Goal: Check status: Check status

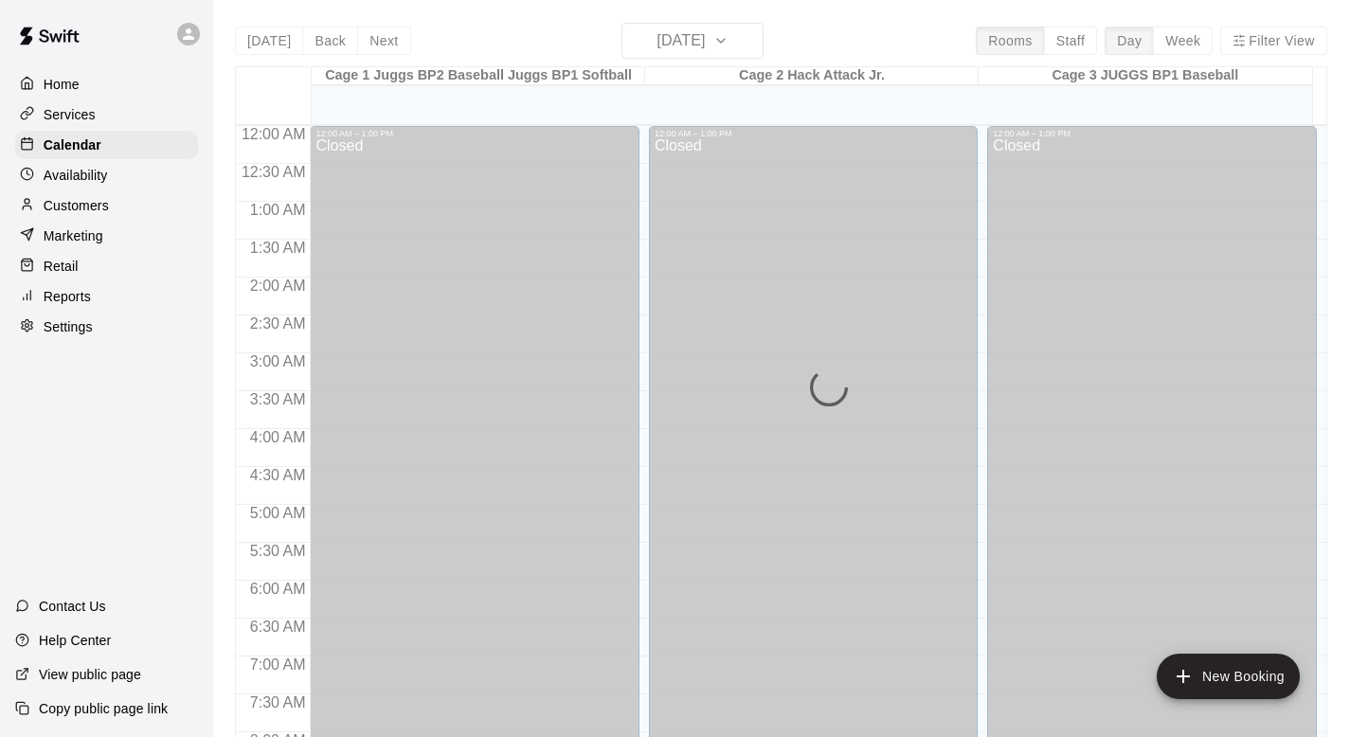
scroll to position [1129, 0]
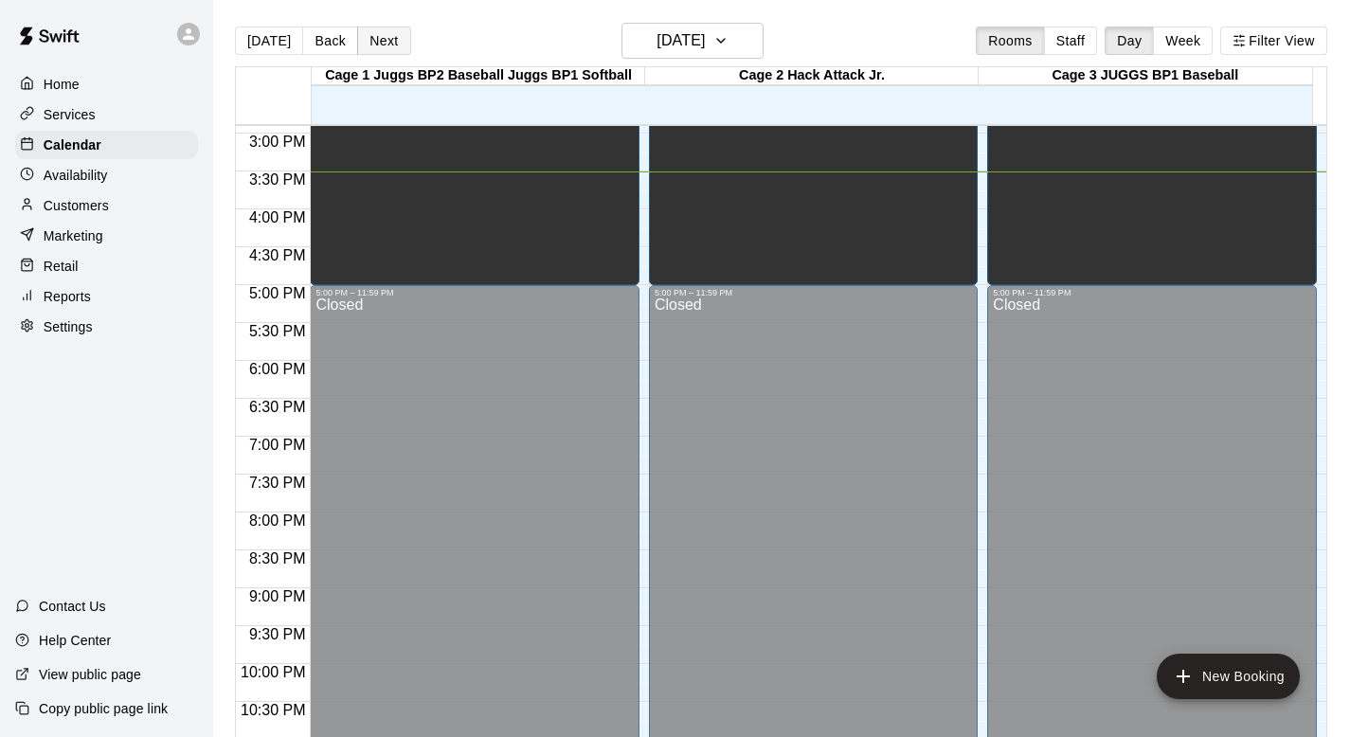
click at [374, 38] on button "Next" at bounding box center [383, 41] width 53 height 28
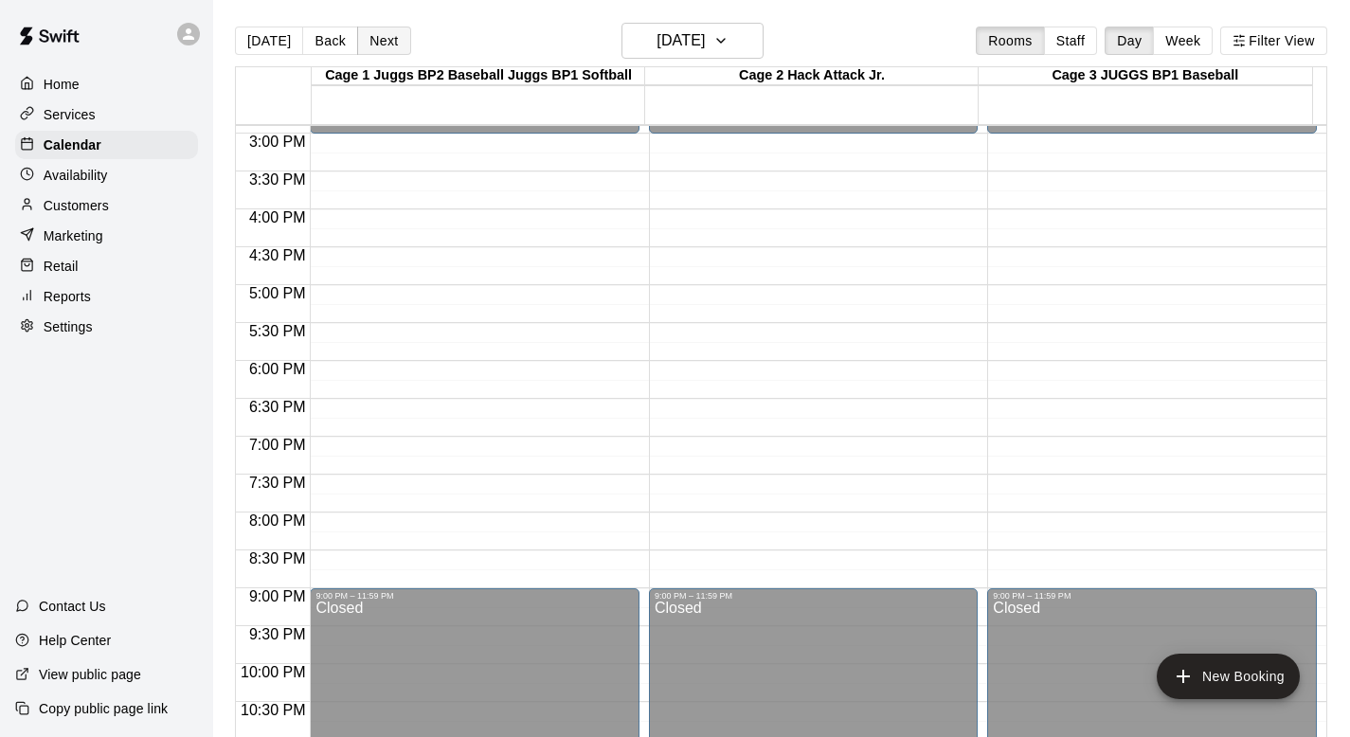
click at [374, 38] on button "Next" at bounding box center [383, 41] width 53 height 28
click at [329, 41] on button "Back" at bounding box center [330, 41] width 56 height 28
click at [387, 39] on button "Next" at bounding box center [383, 41] width 53 height 28
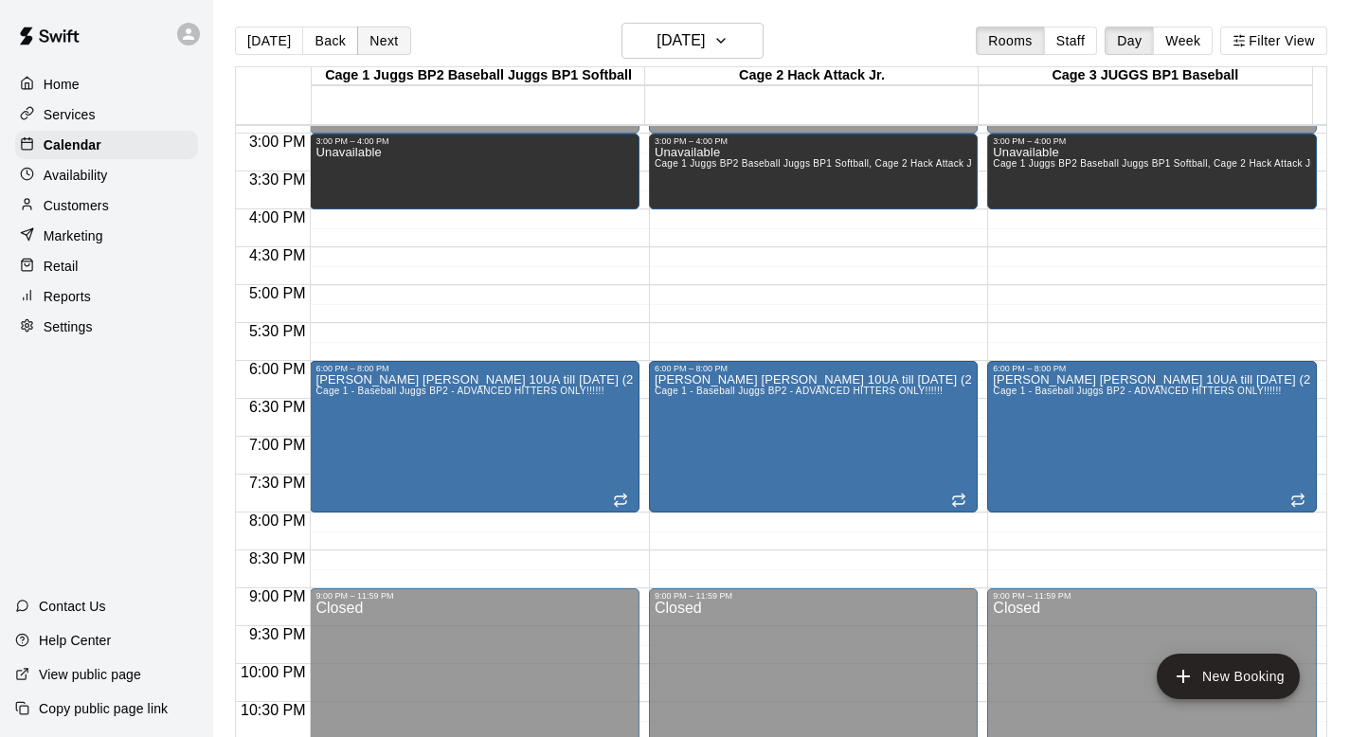
click at [387, 45] on button "Next" at bounding box center [383, 41] width 53 height 28
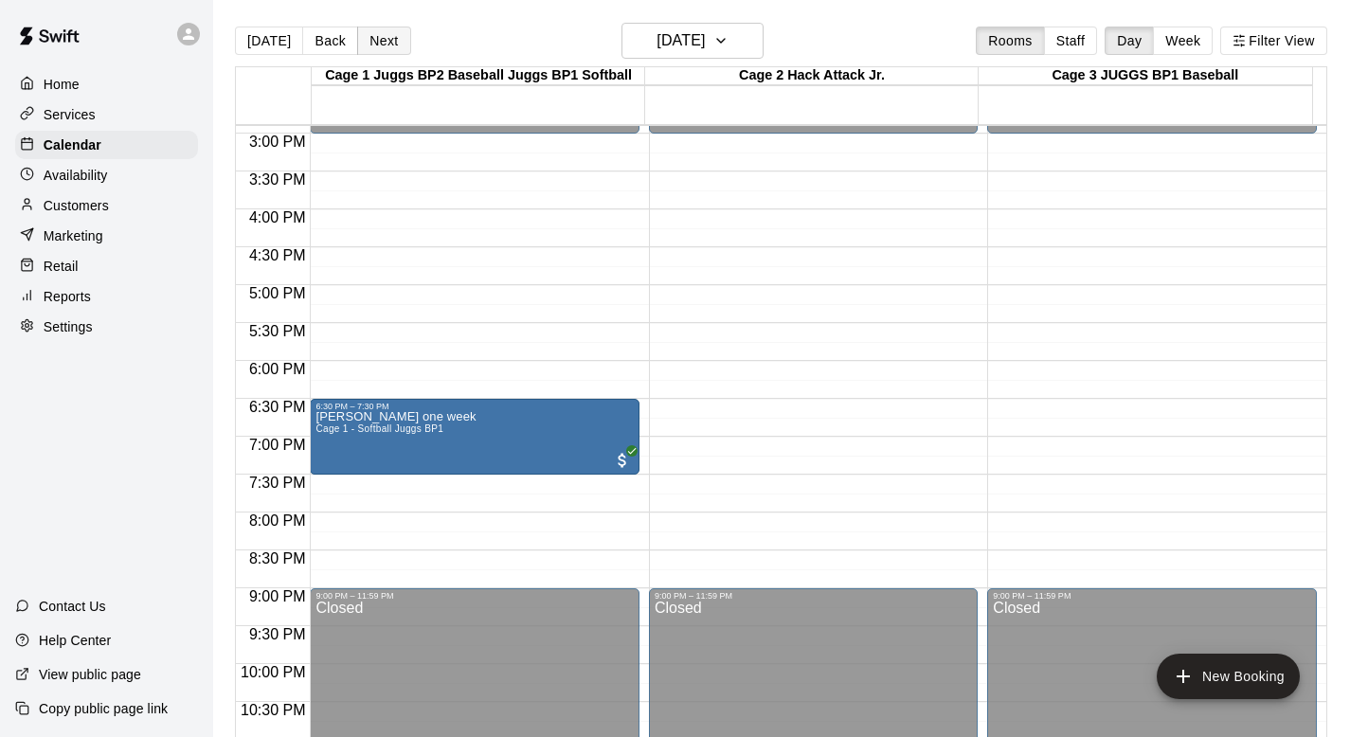
click at [387, 45] on button "Next" at bounding box center [383, 41] width 53 height 28
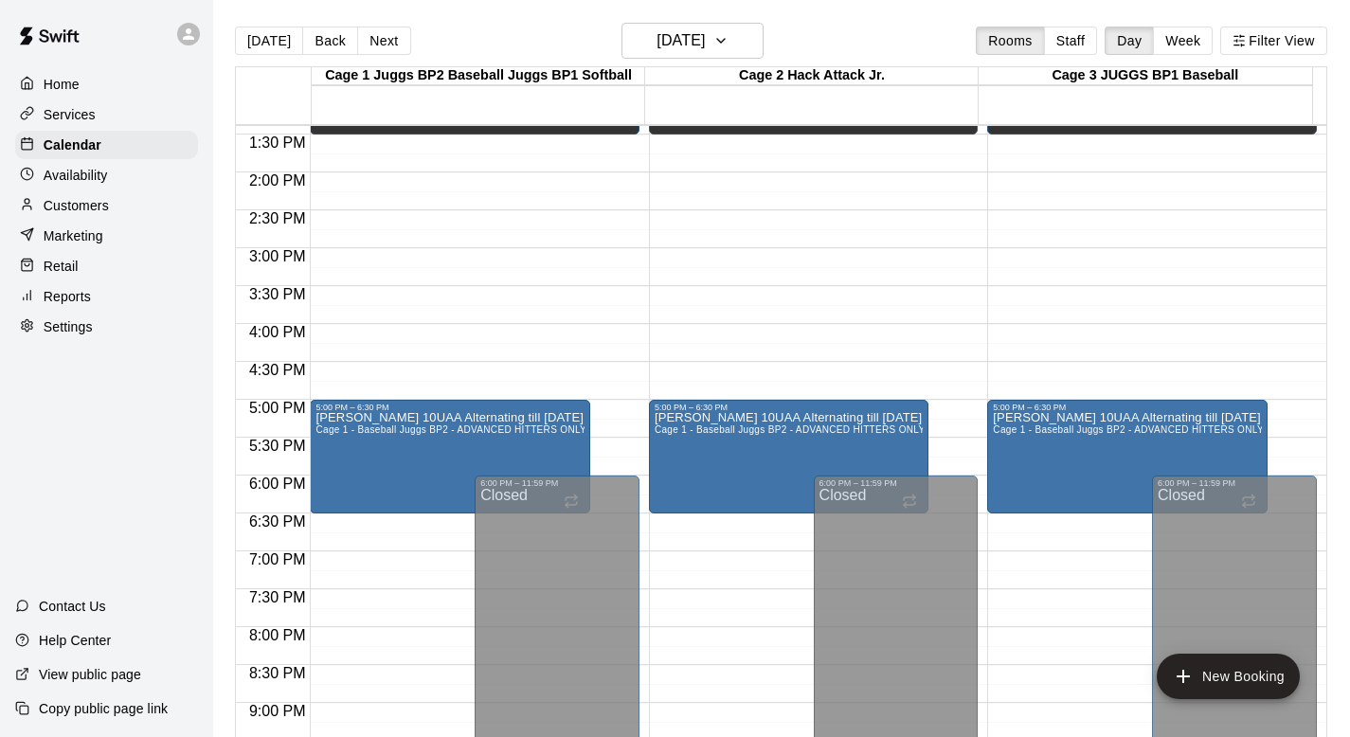
scroll to position [1018, 0]
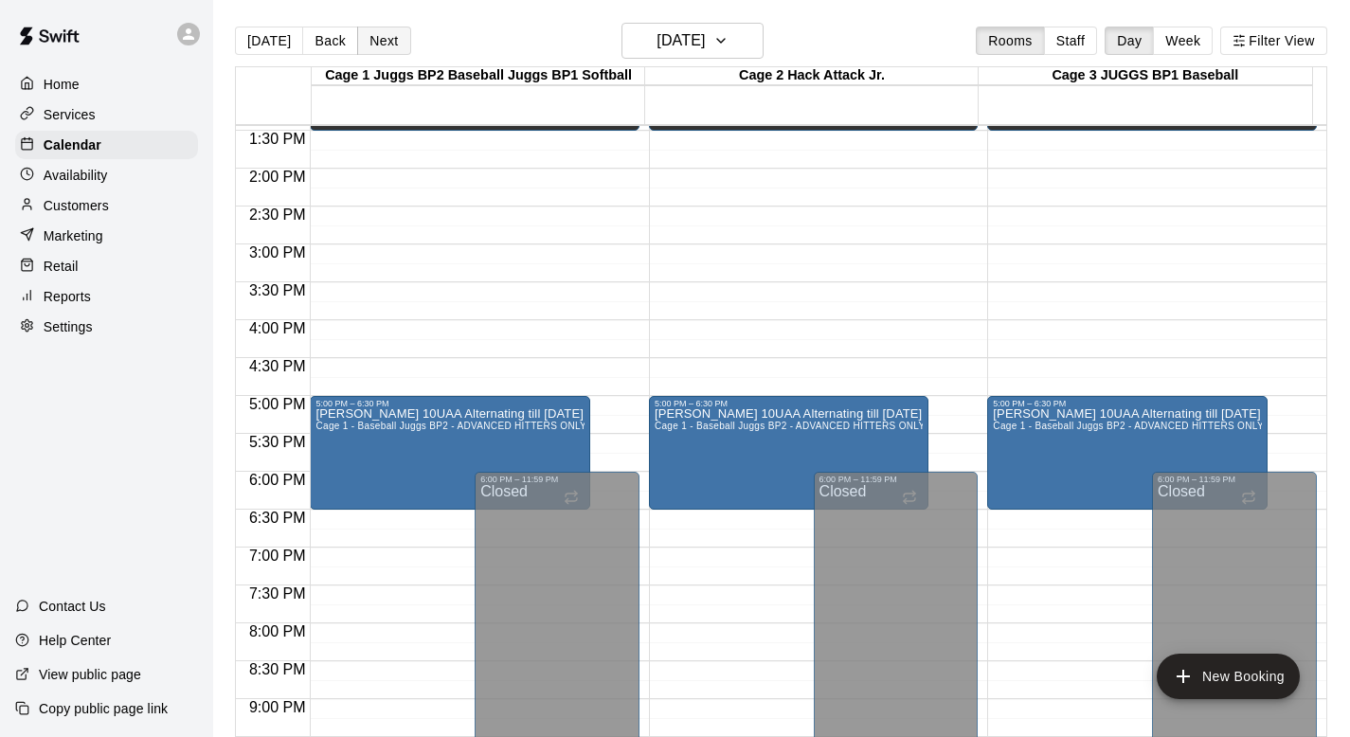
click at [388, 36] on button "Next" at bounding box center [383, 41] width 53 height 28
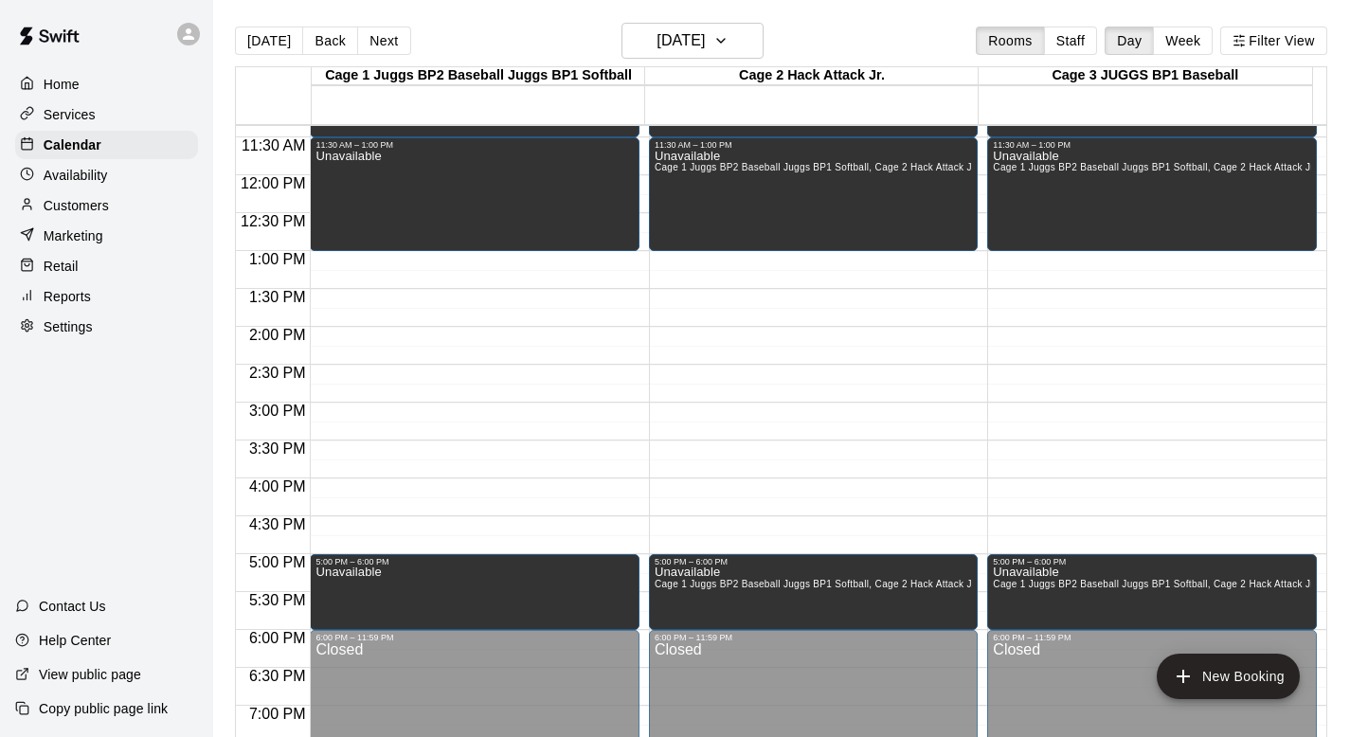
scroll to position [836, 0]
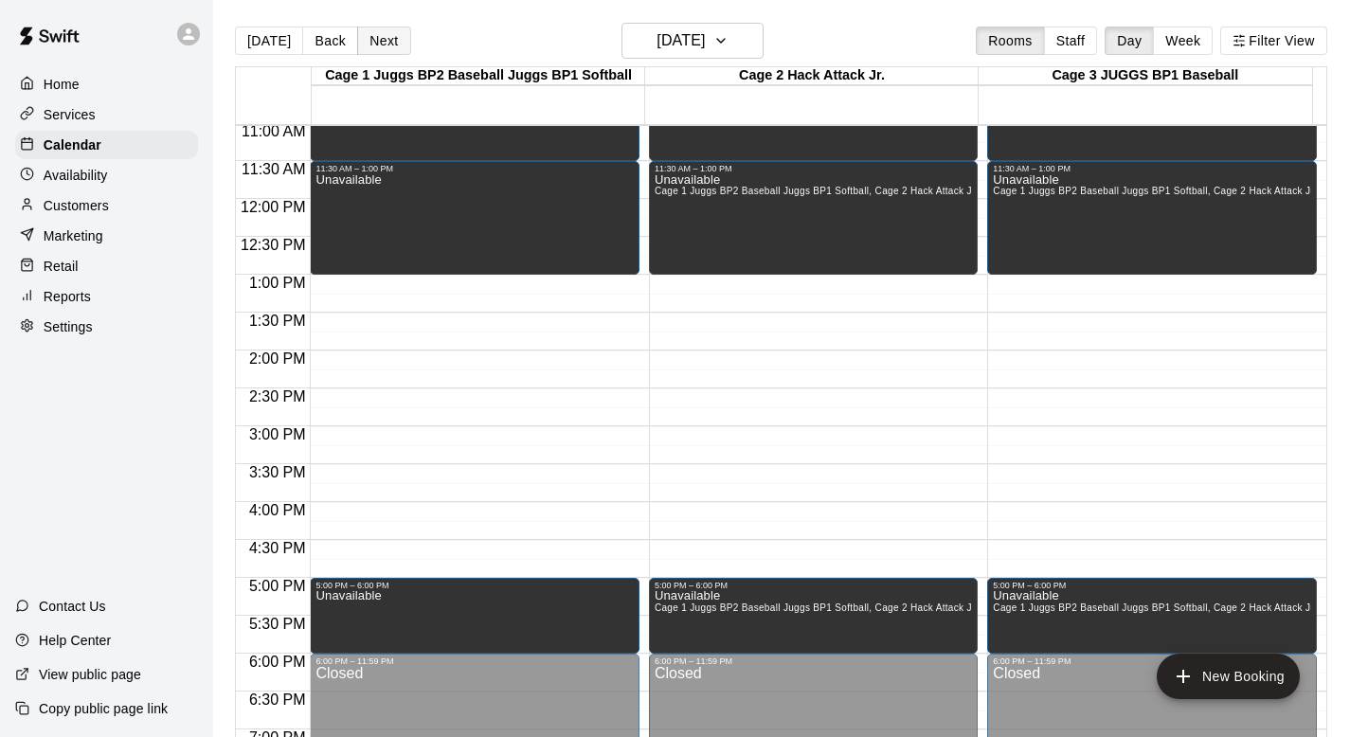
click at [377, 38] on button "Next" at bounding box center [383, 41] width 53 height 28
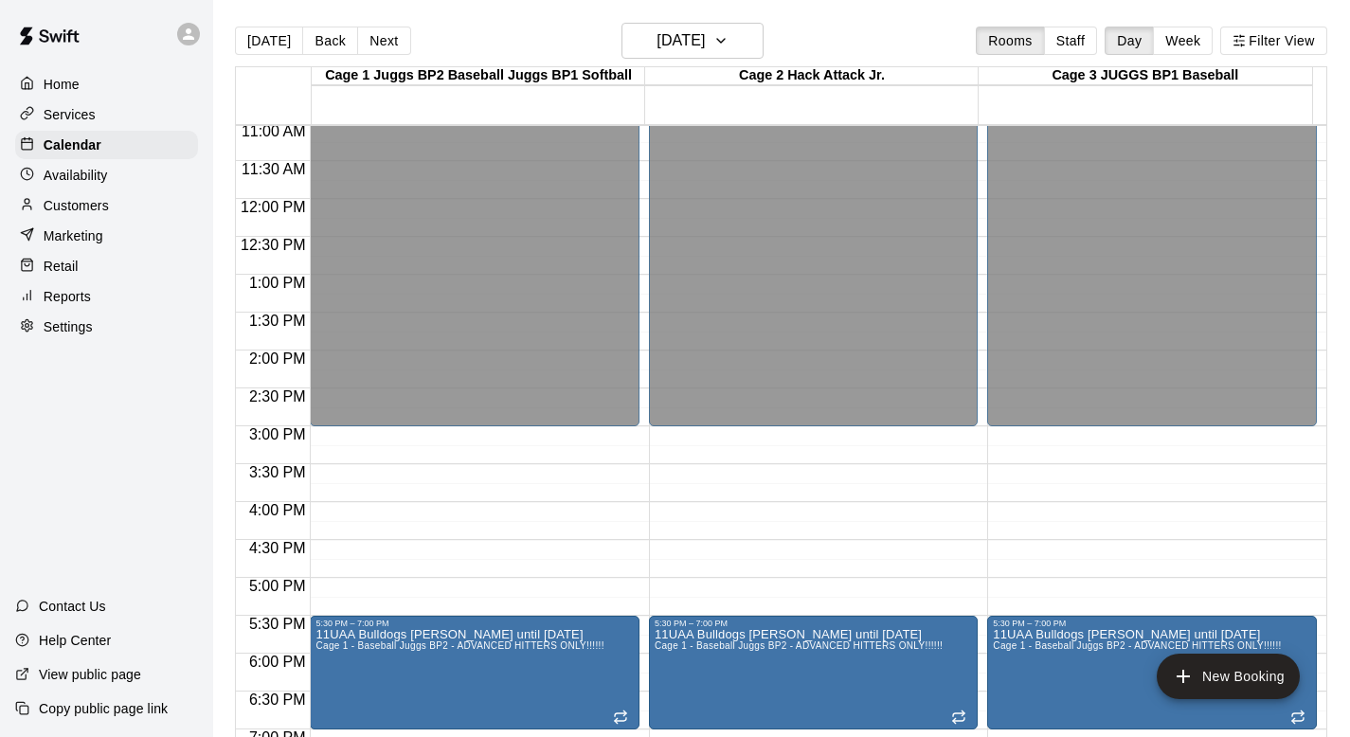
scroll to position [1004, 0]
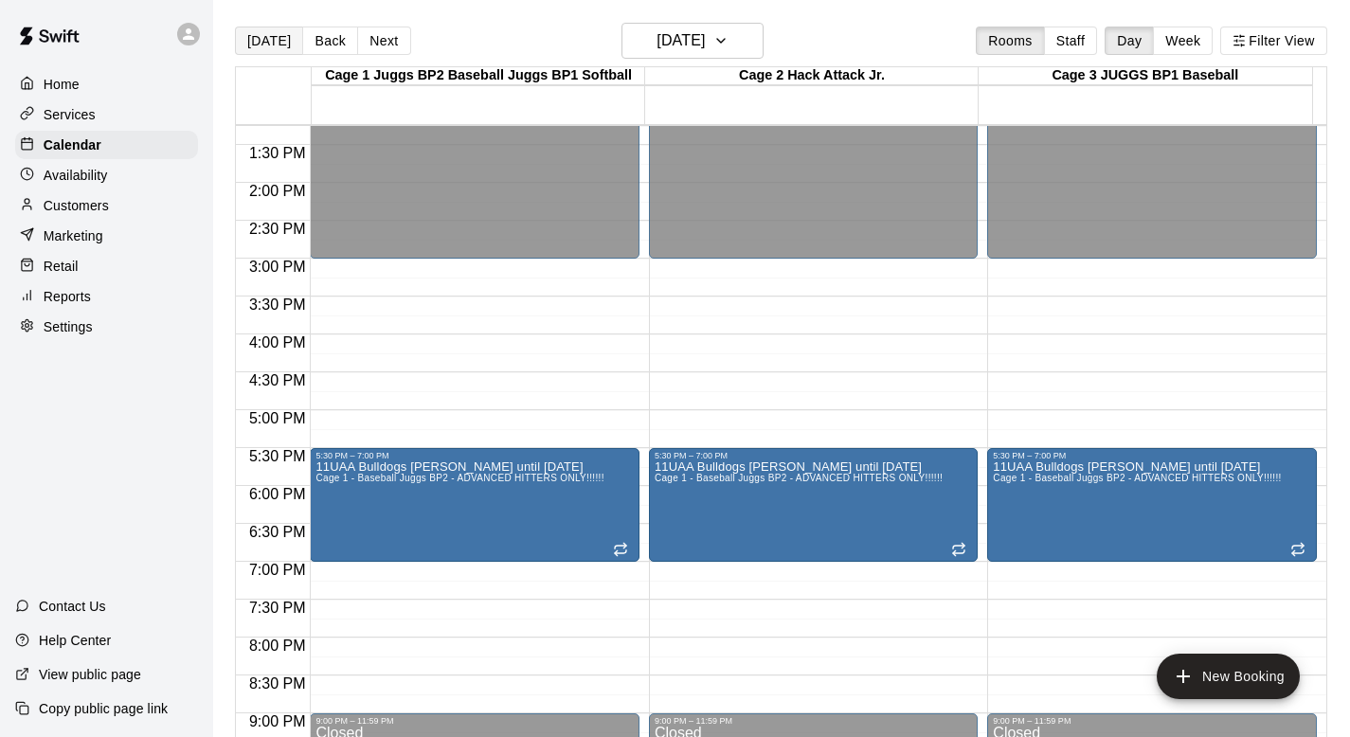
click at [273, 45] on button "[DATE]" at bounding box center [269, 41] width 68 height 28
